Goal: Transaction & Acquisition: Book appointment/travel/reservation

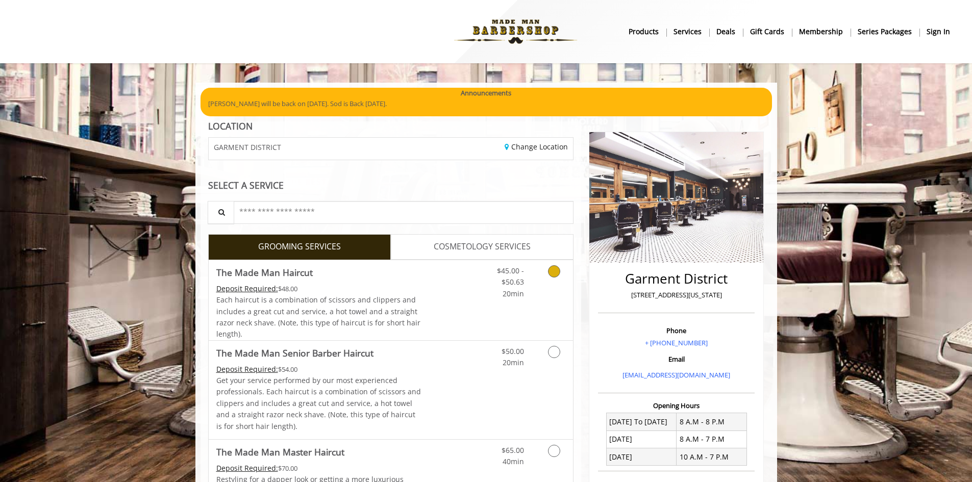
click at [427, 305] on link "Discounted Price" at bounding box center [451, 300] width 61 height 80
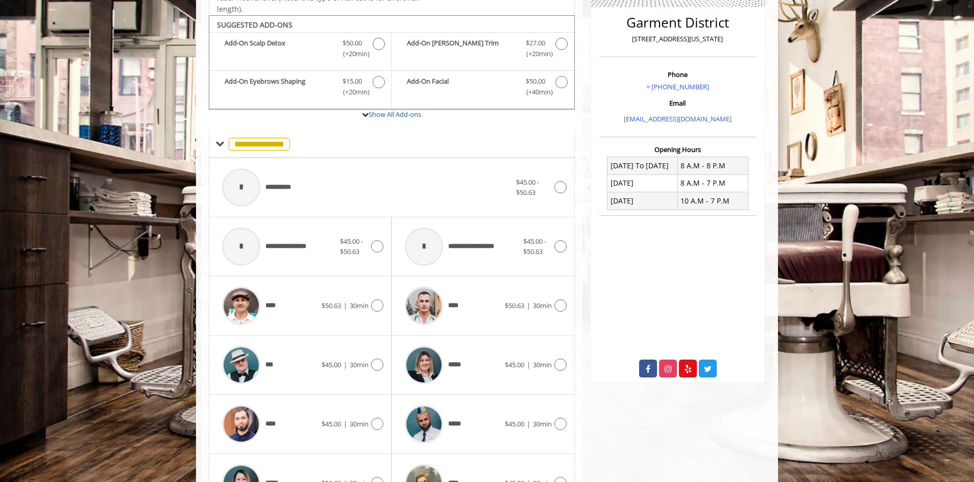
scroll to position [271, 0]
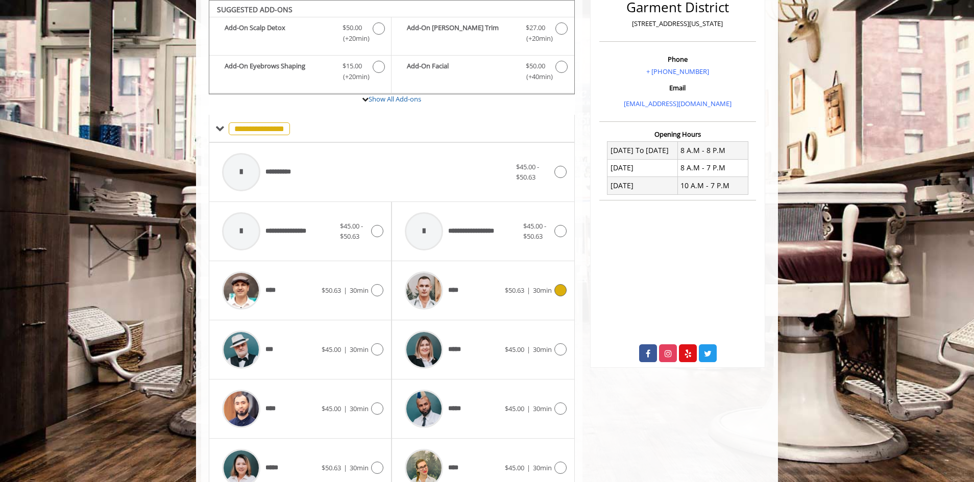
click at [452, 280] on span "****" at bounding box center [431, 290] width 62 height 48
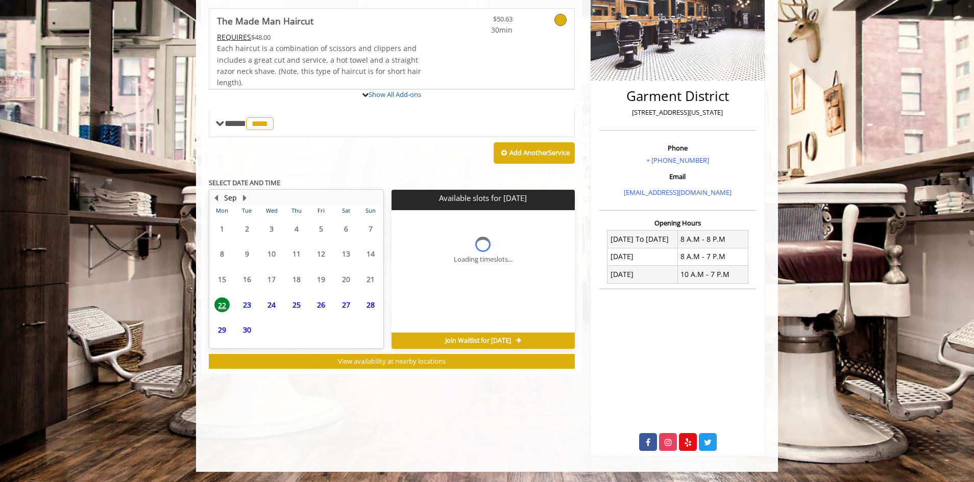
scroll to position [194, 0]
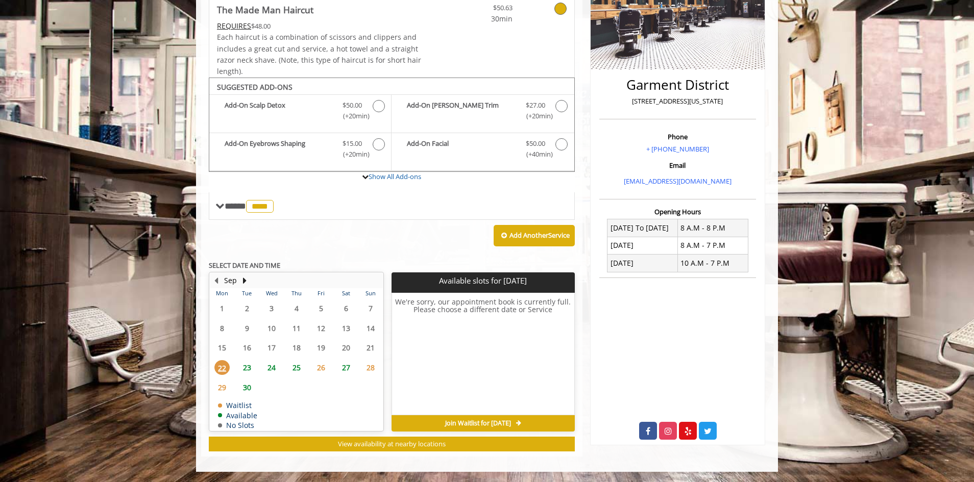
click at [298, 369] on span "25" at bounding box center [296, 367] width 15 height 15
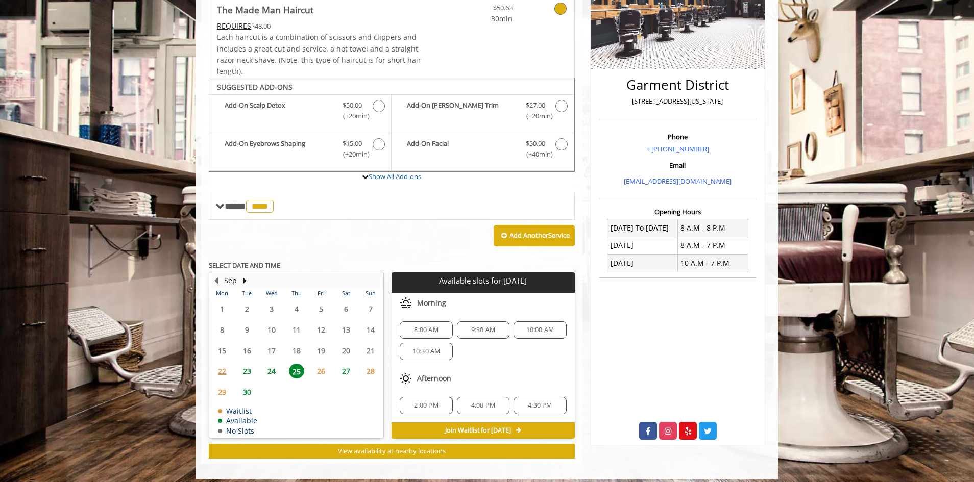
scroll to position [201, 0]
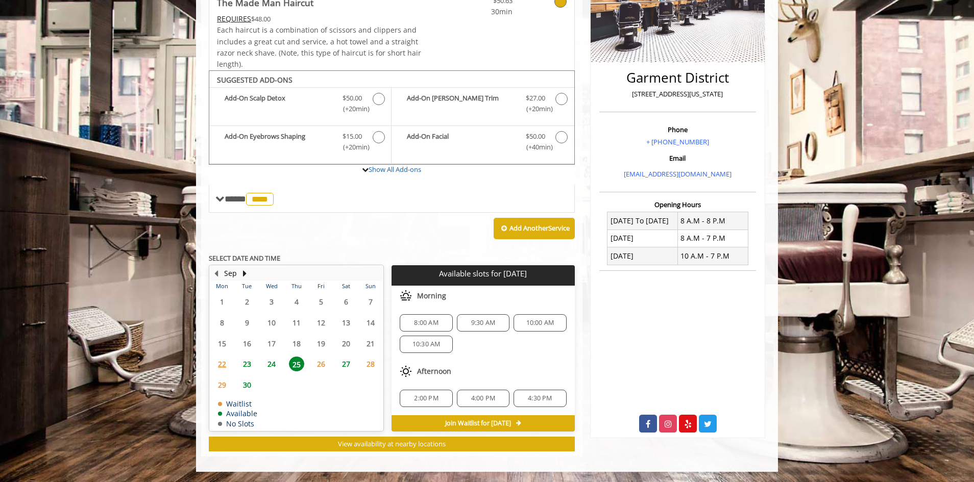
click at [430, 400] on span "2:00 PM" at bounding box center [426, 398] width 24 height 8
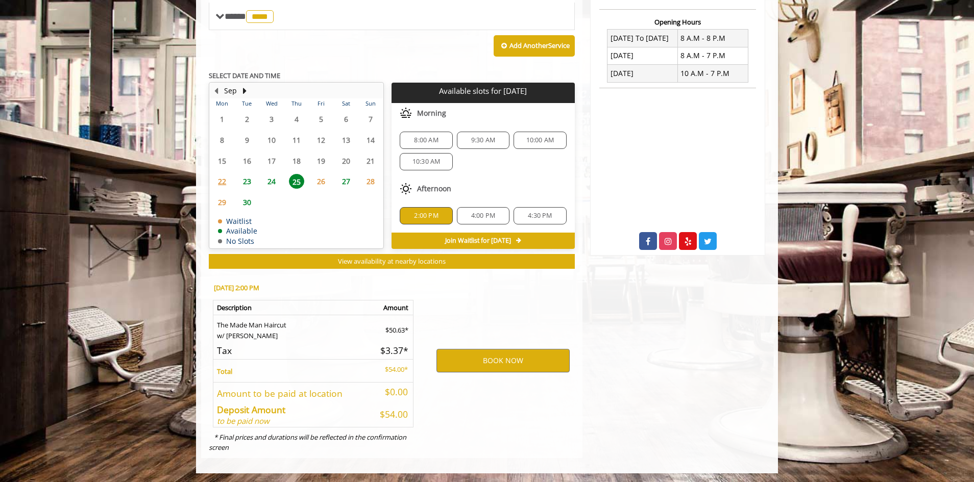
scroll to position [385, 0]
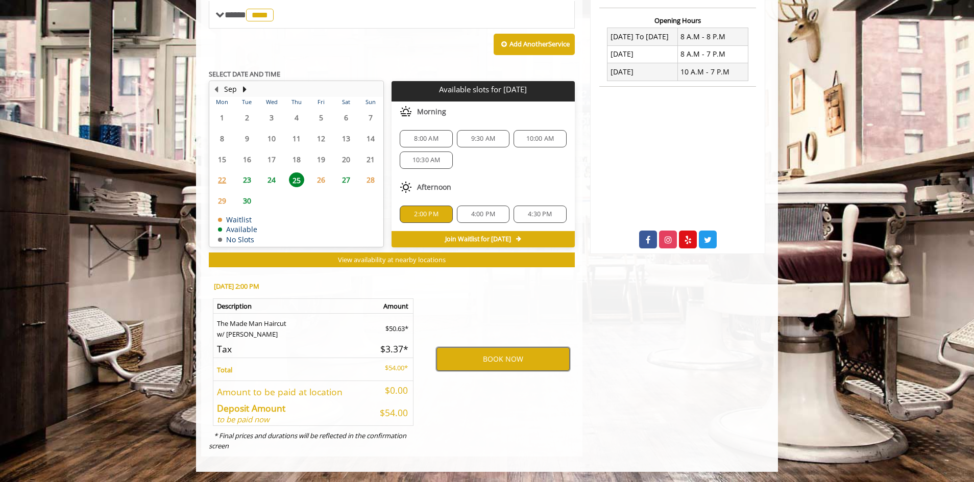
click at [543, 357] on button "BOOK NOW" at bounding box center [502, 358] width 133 height 23
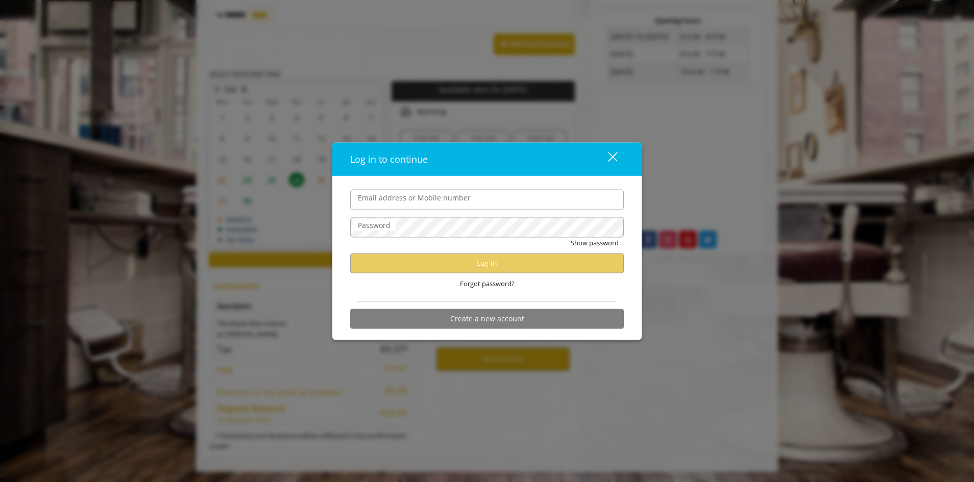
type input "**********"
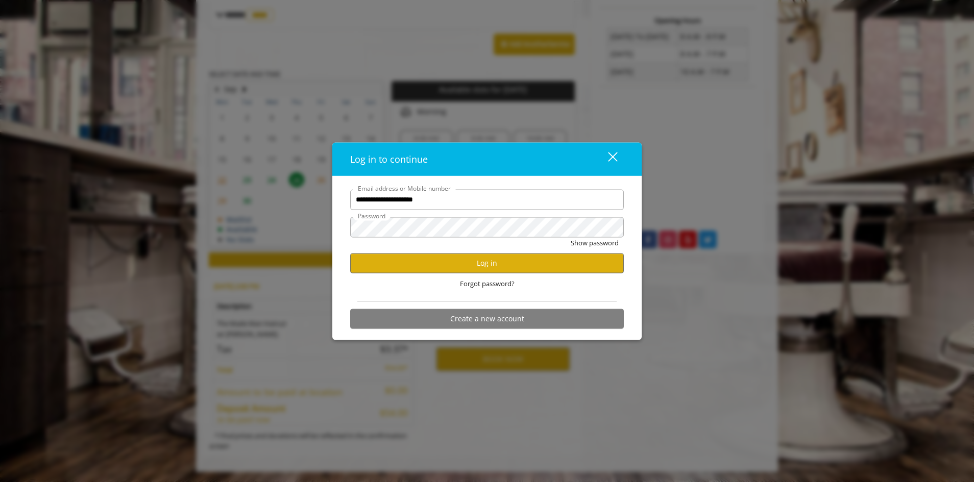
scroll to position [0, 0]
click at [468, 270] on button "Log in" at bounding box center [486, 263] width 273 height 20
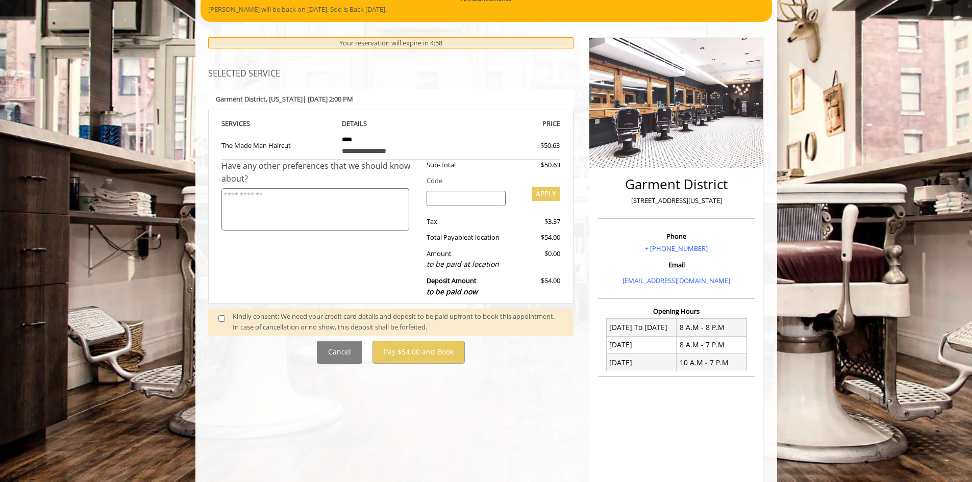
scroll to position [102, 0]
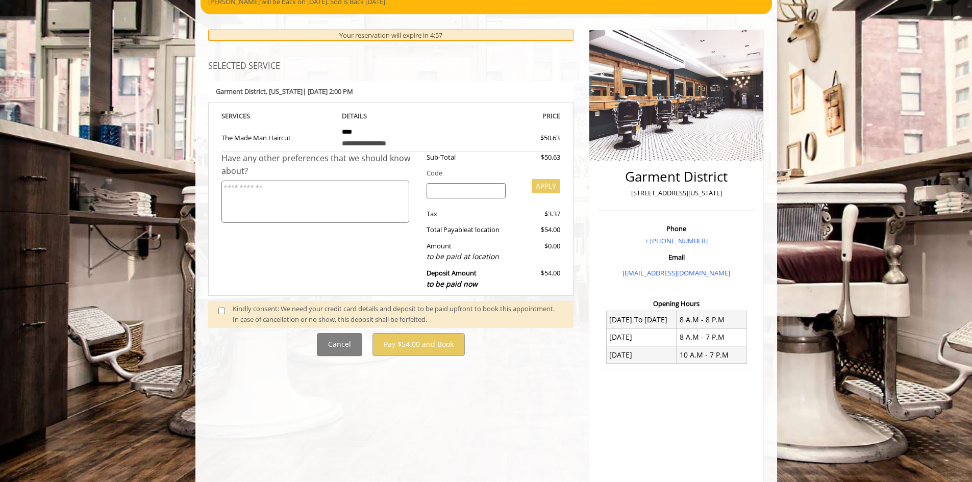
click at [221, 306] on span at bounding box center [226, 314] width 30 height 21
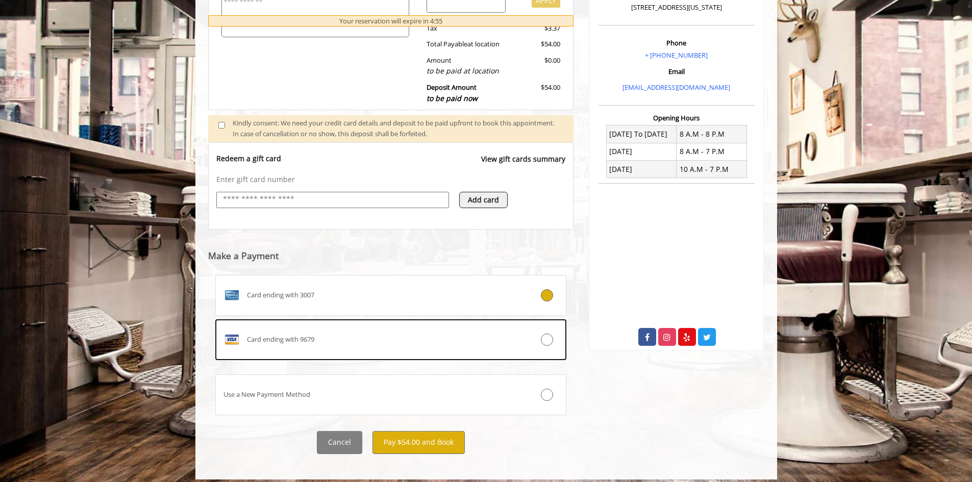
scroll to position [295, 0]
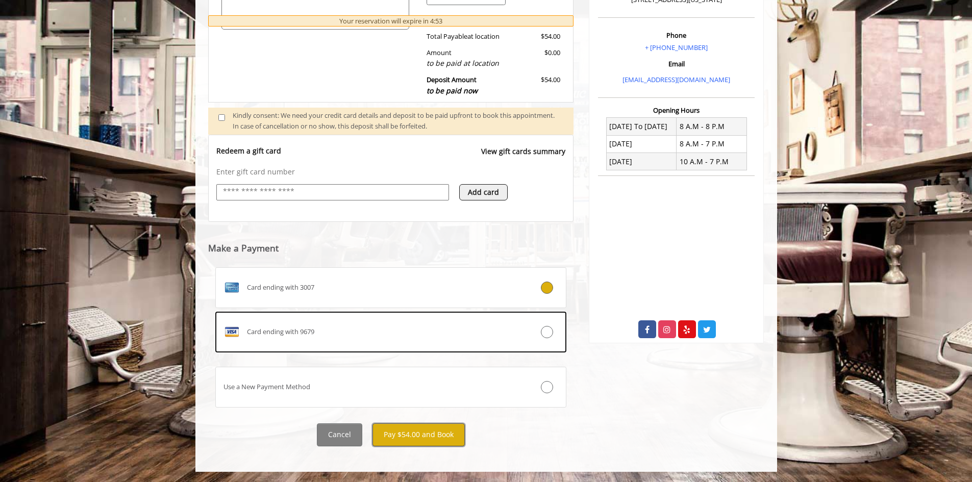
click at [438, 441] on button "Pay $54.00 and Book" at bounding box center [418, 435] width 92 height 23
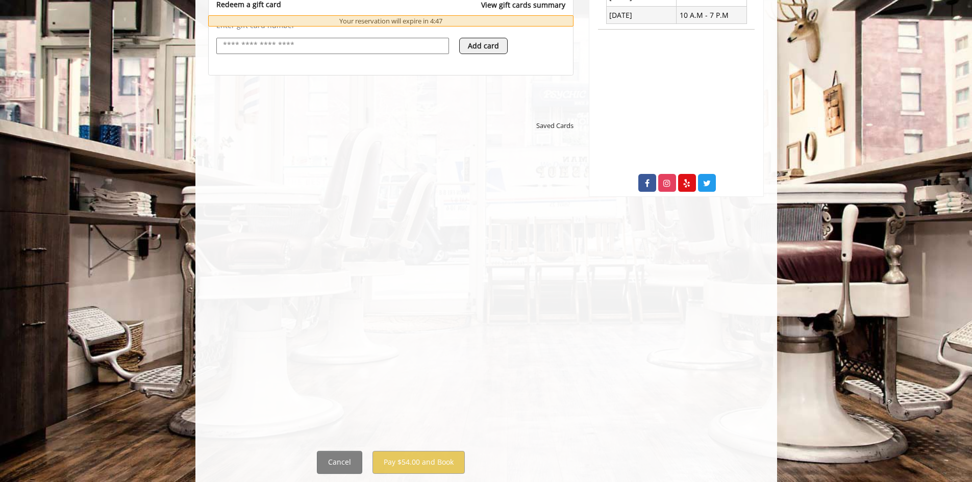
scroll to position [469, 0]
